Goal: Find contact information: Find contact information

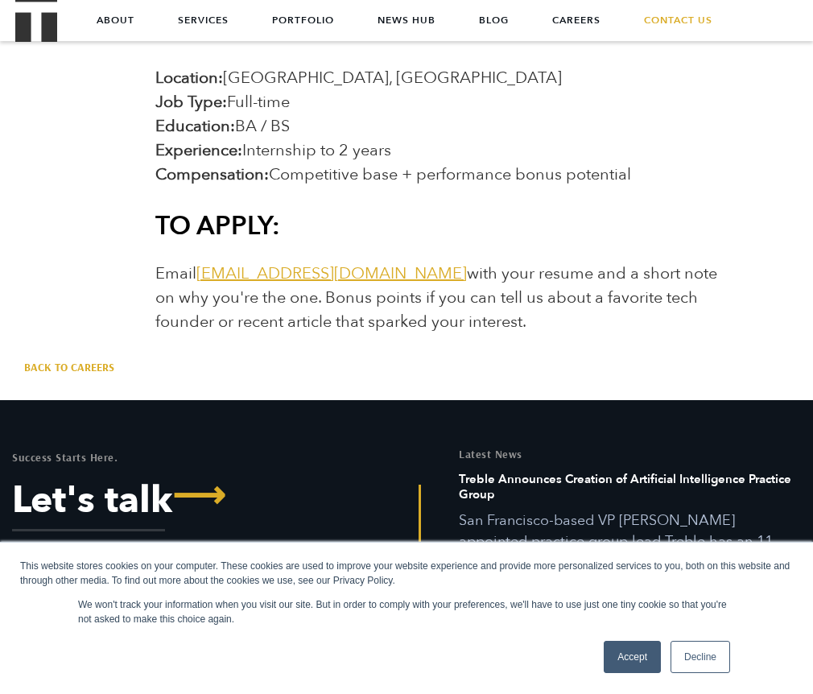
scroll to position [2523, 0]
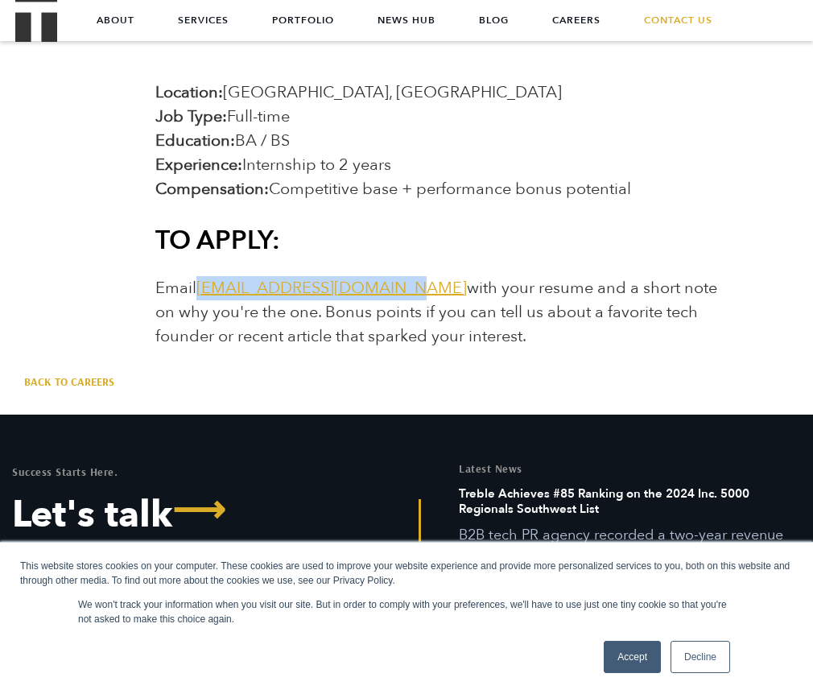
drag, startPoint x: 395, startPoint y: 291, endPoint x: 200, endPoint y: 285, distance: 194.9
click at [200, 285] on span "Email [EMAIL_ADDRESS][DOMAIN_NAME] with your resume and a short note on why you…" at bounding box center [436, 312] width 562 height 70
copy link "[EMAIL_ADDRESS][DOMAIN_NAME]"
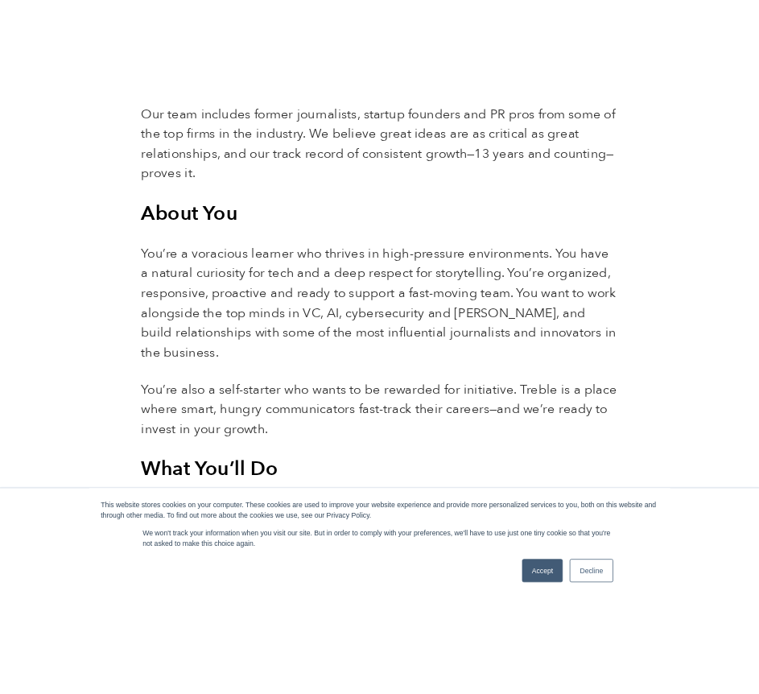
scroll to position [917, 0]
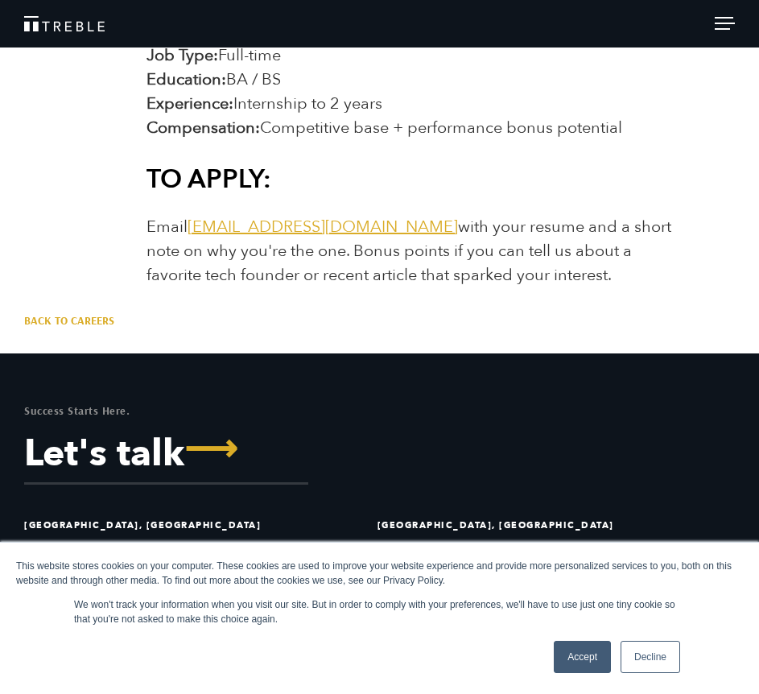
scroll to position [2720, 0]
